Goal: Task Accomplishment & Management: Use online tool/utility

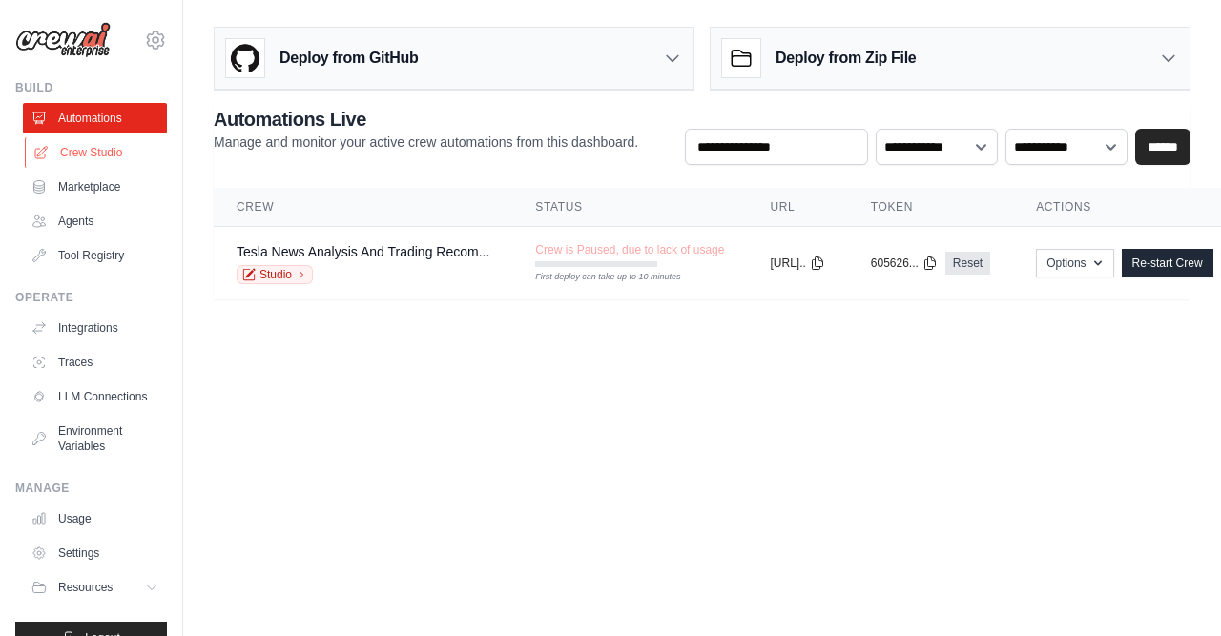
click at [103, 148] on link "Crew Studio" at bounding box center [97, 152] width 144 height 31
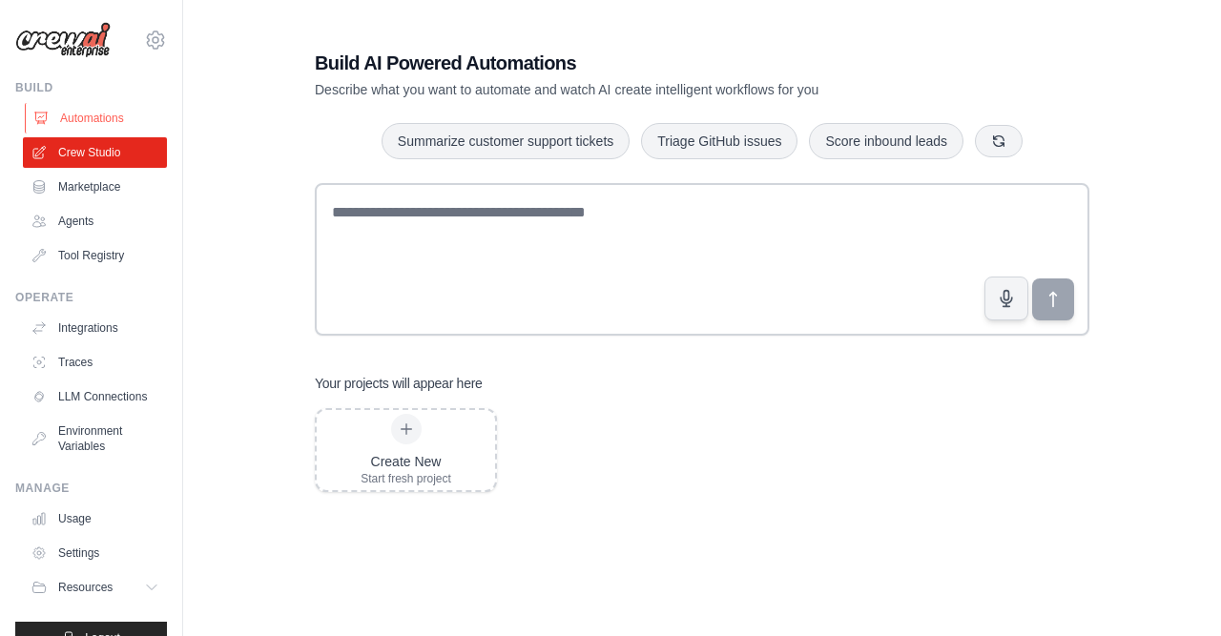
click at [86, 124] on link "Automations" at bounding box center [97, 118] width 144 height 31
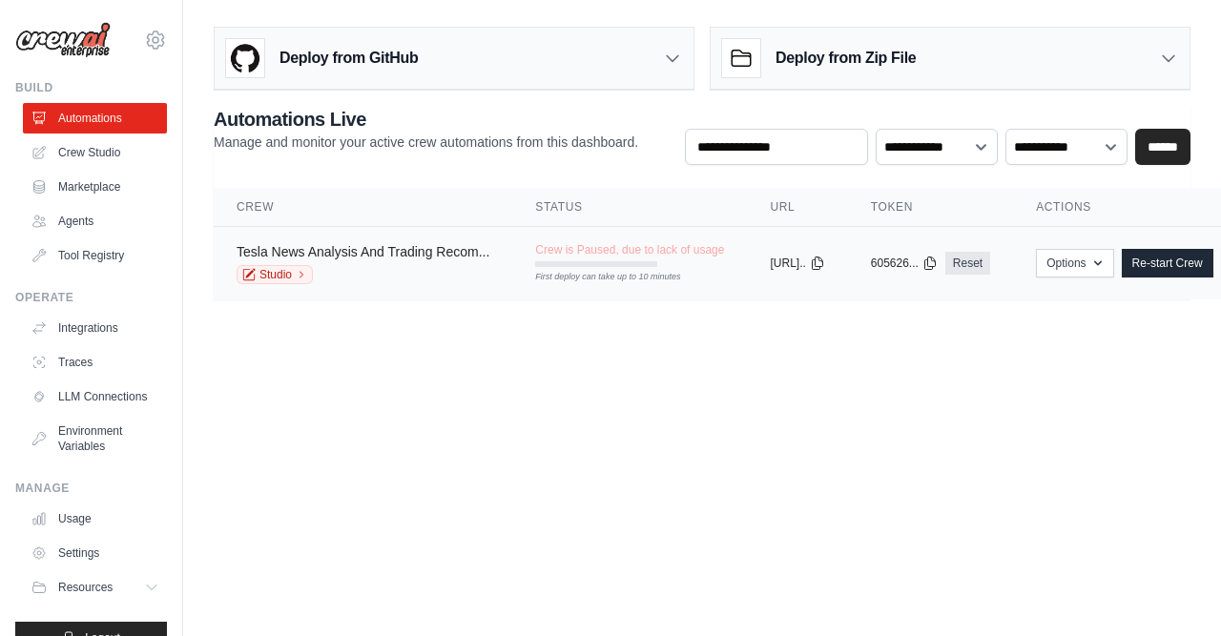
click at [350, 256] on link "Tesla News Analysis And Trading Recom..." at bounding box center [363, 251] width 253 height 15
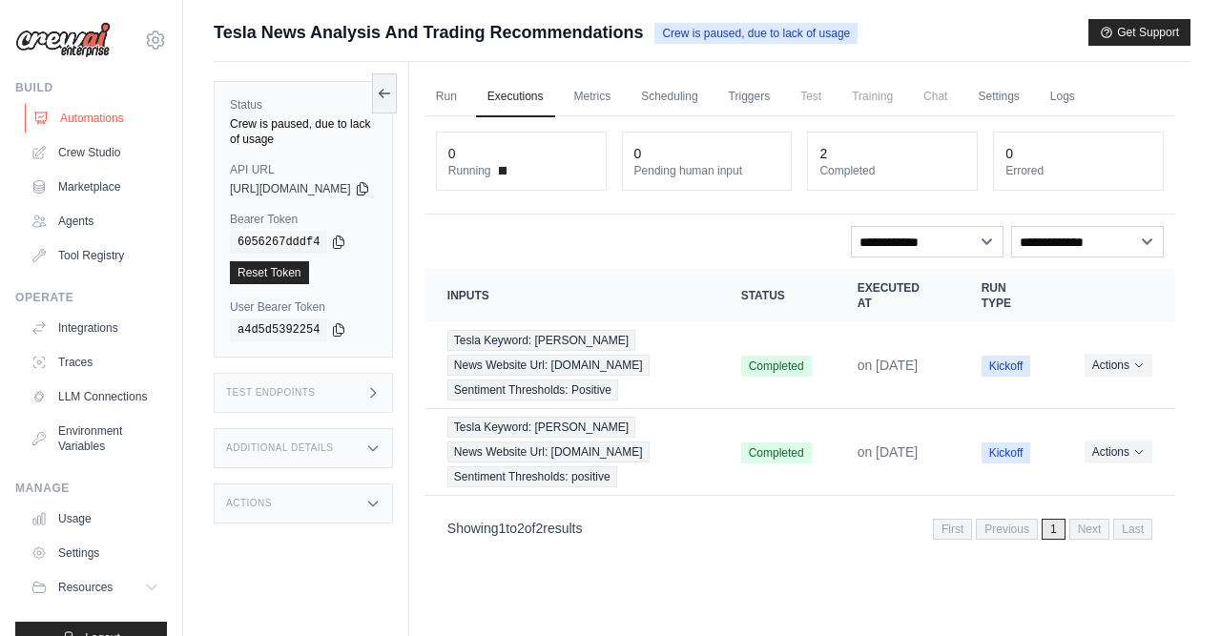
click at [104, 112] on link "Automations" at bounding box center [97, 118] width 144 height 31
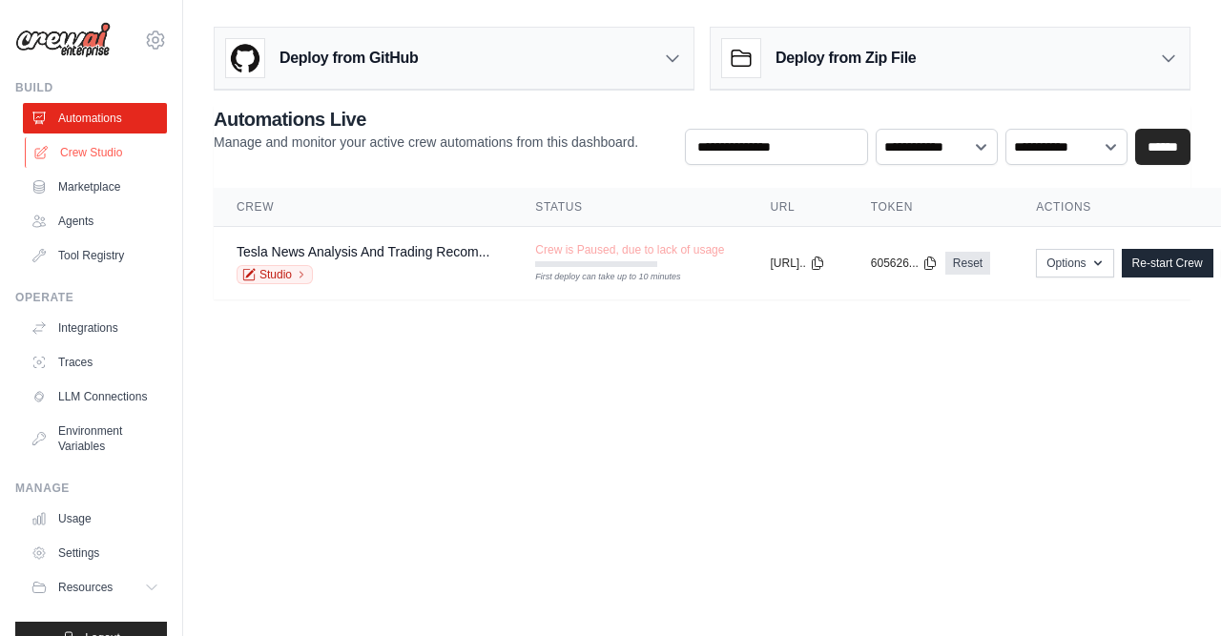
click at [89, 148] on link "Crew Studio" at bounding box center [97, 152] width 144 height 31
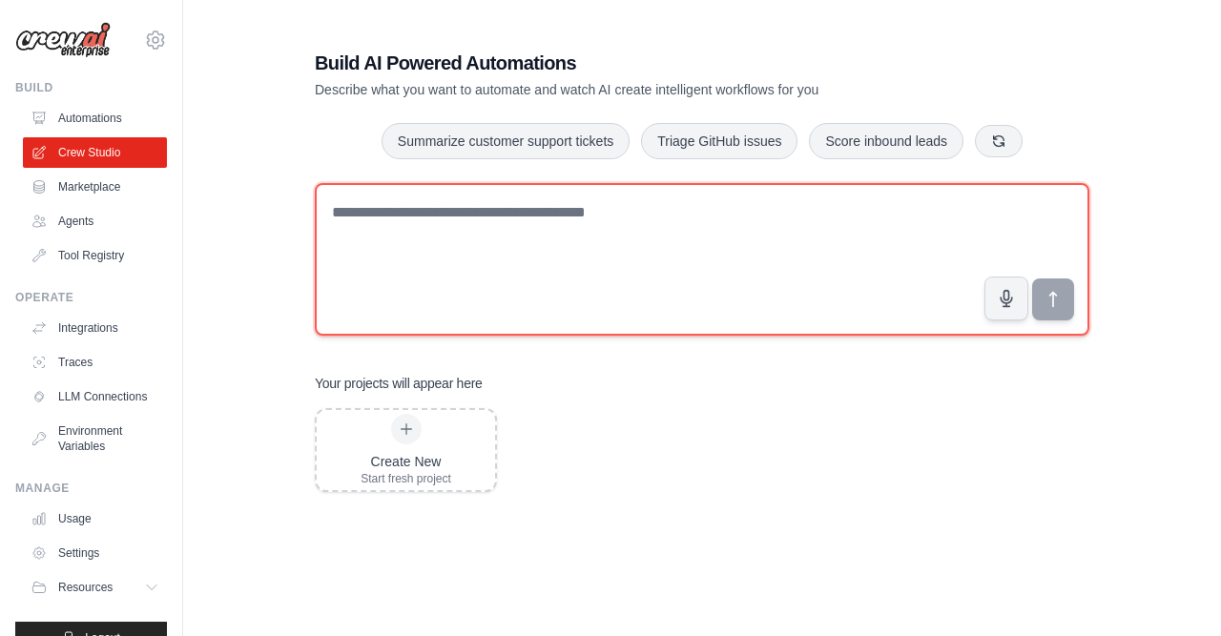
click at [519, 291] on textarea at bounding box center [702, 259] width 775 height 153
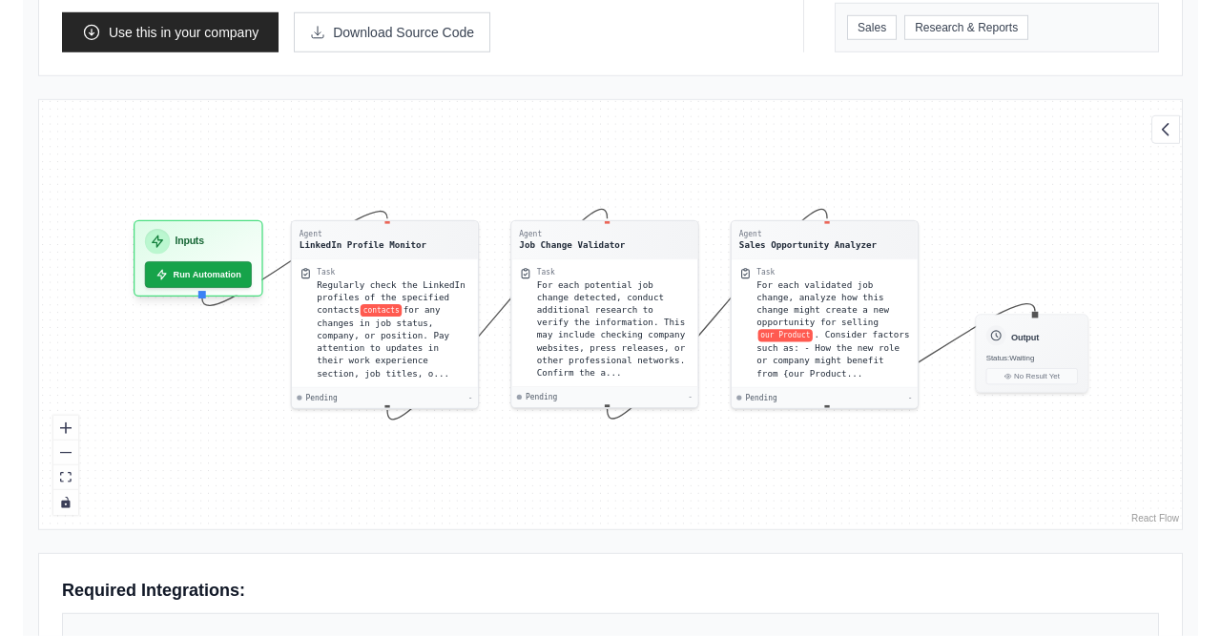
scroll to position [490, 0]
